Goal: Task Accomplishment & Management: Use online tool/utility

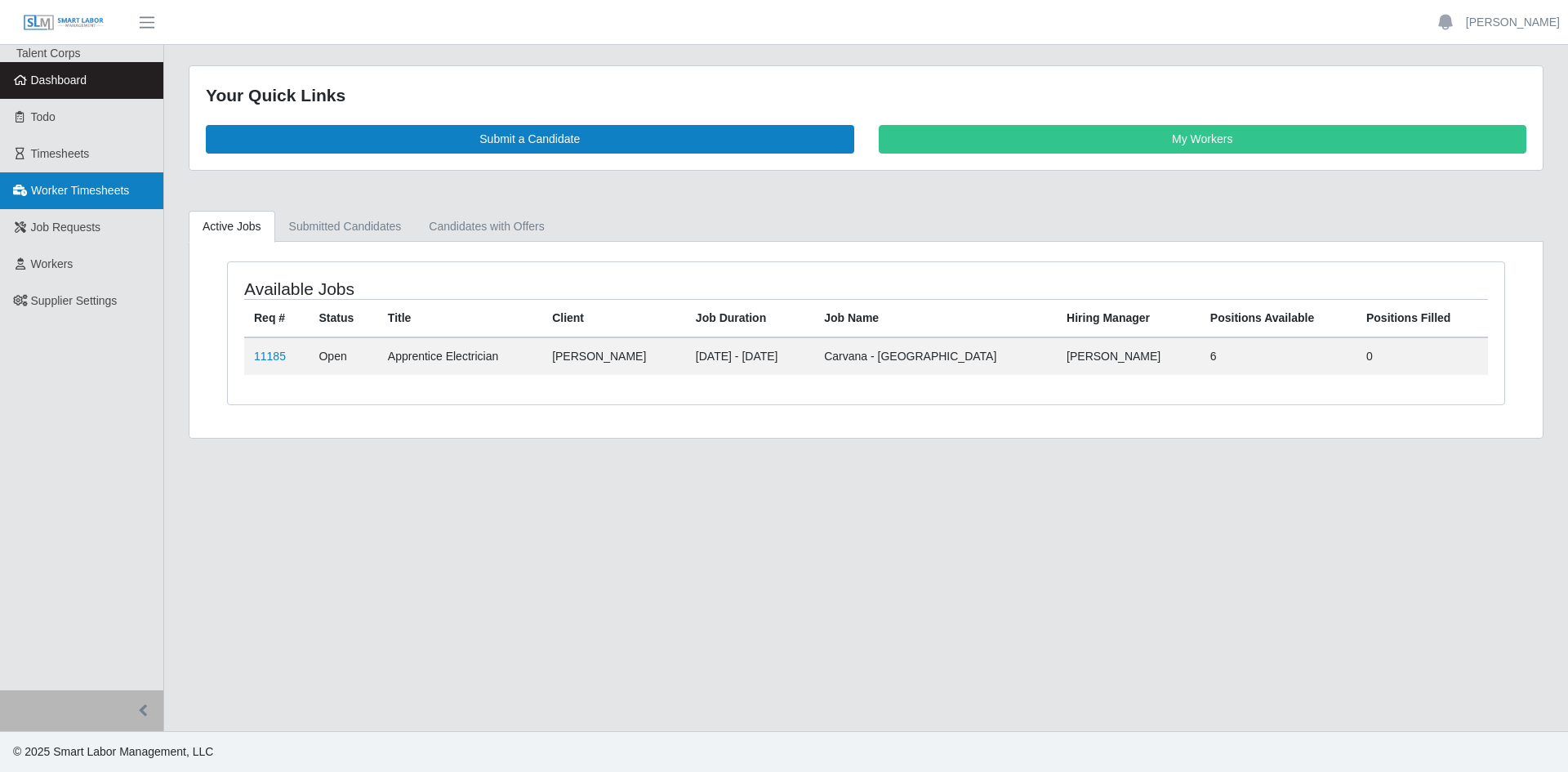
click at [58, 194] on span "Worker Timesheets" at bounding box center [80, 190] width 98 height 13
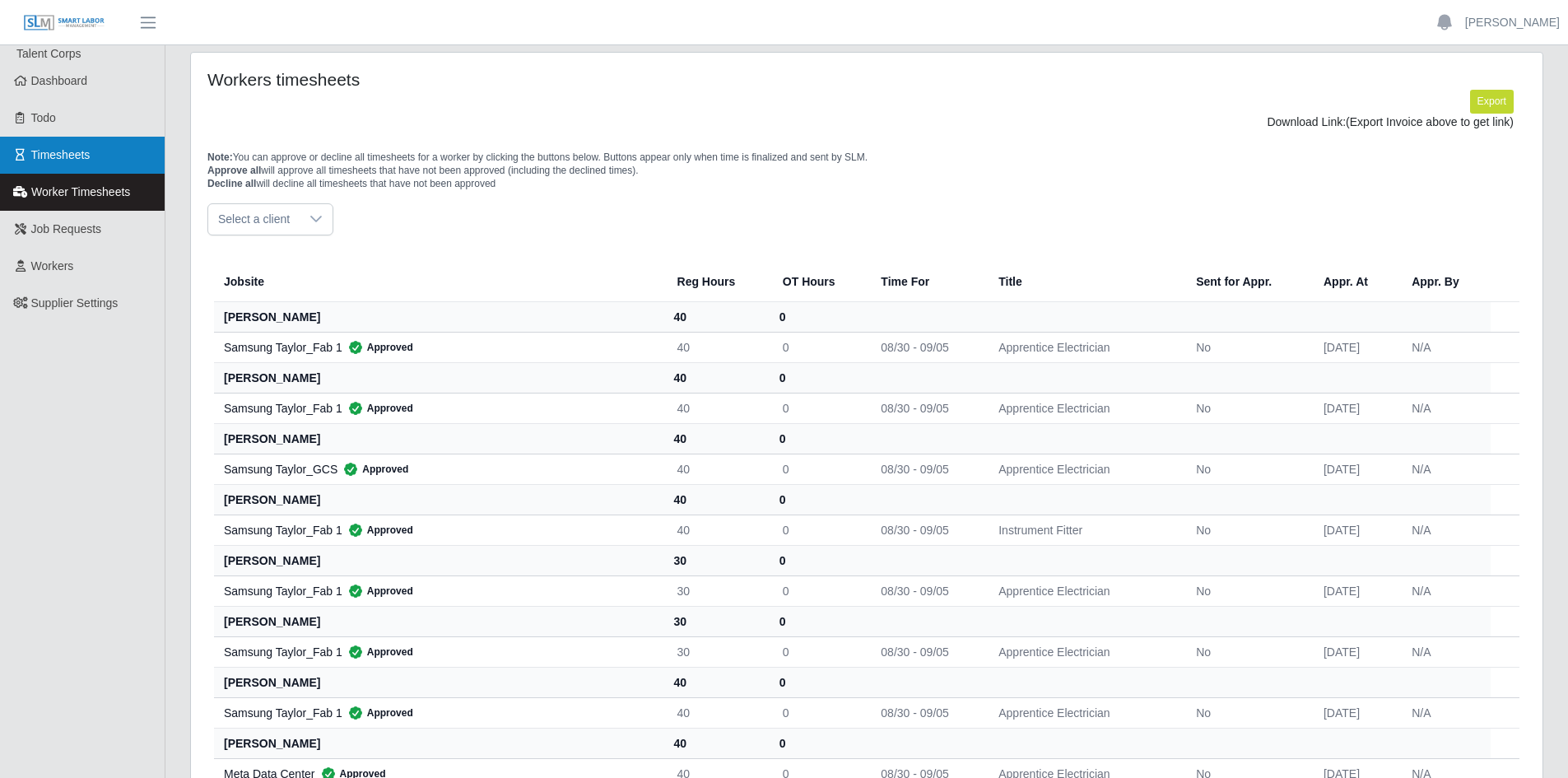
click at [65, 151] on span "Timesheets" at bounding box center [61, 154] width 59 height 13
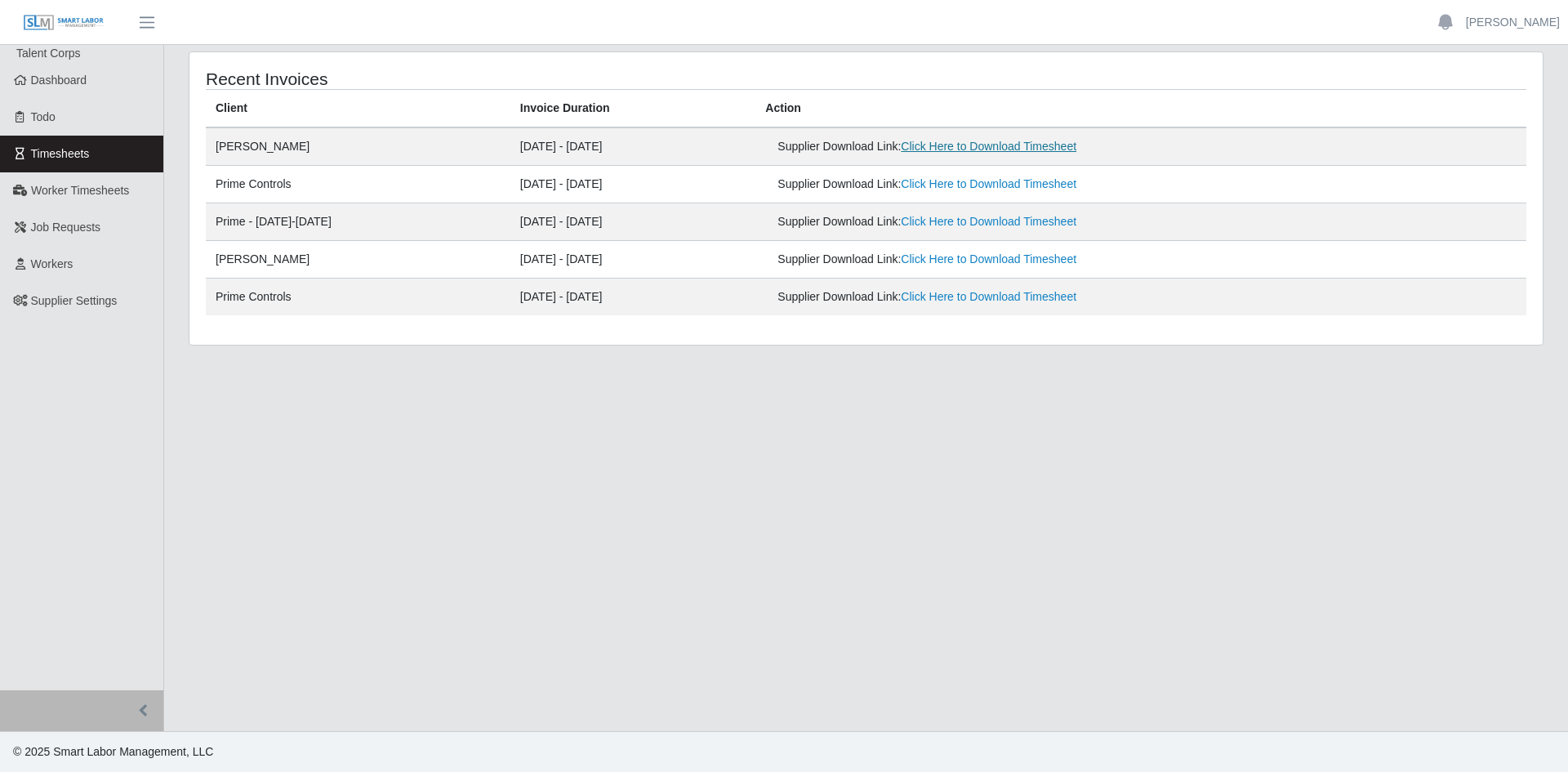
click at [988, 145] on link "Click Here to Download Timesheet" at bounding box center [988, 146] width 175 height 13
click at [1008, 188] on link "Click Here to Download Timesheet" at bounding box center [988, 183] width 175 height 13
